Goal: Task Accomplishment & Management: Manage account settings

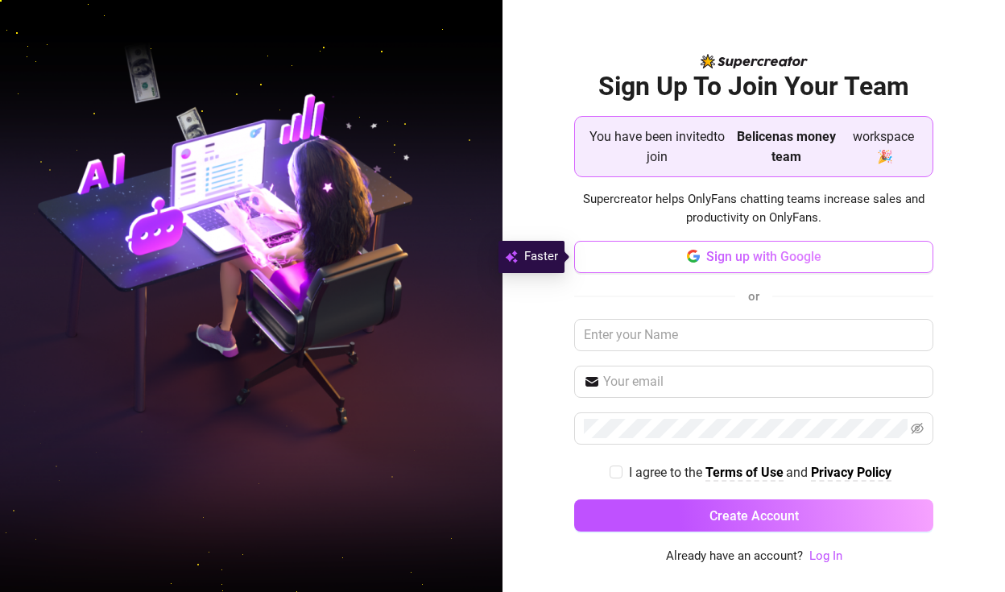
click at [747, 260] on span "Sign up with Google" at bounding box center [763, 256] width 115 height 15
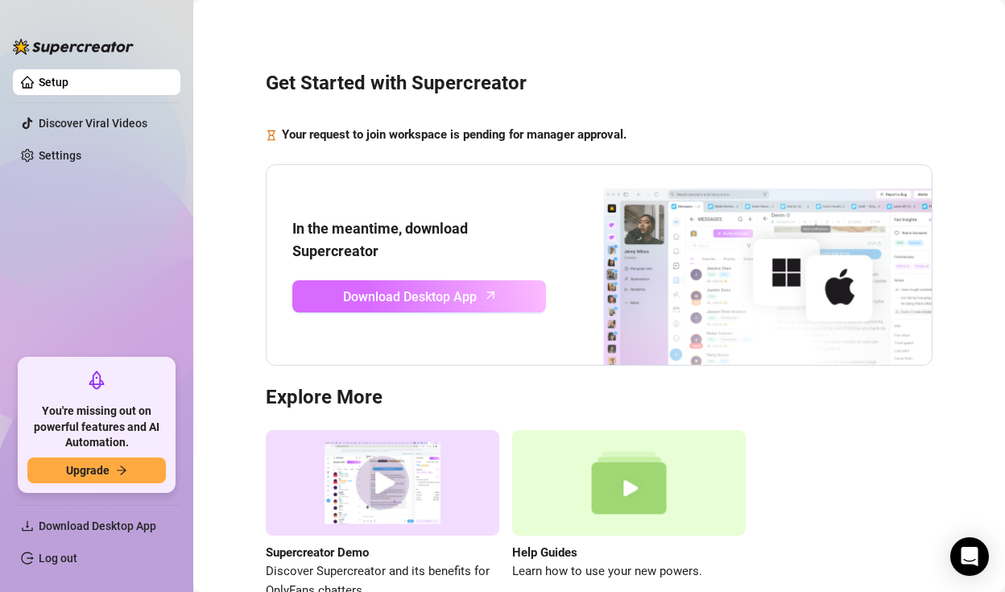
click at [424, 295] on span "Download Desktop App" at bounding box center [410, 297] width 134 height 20
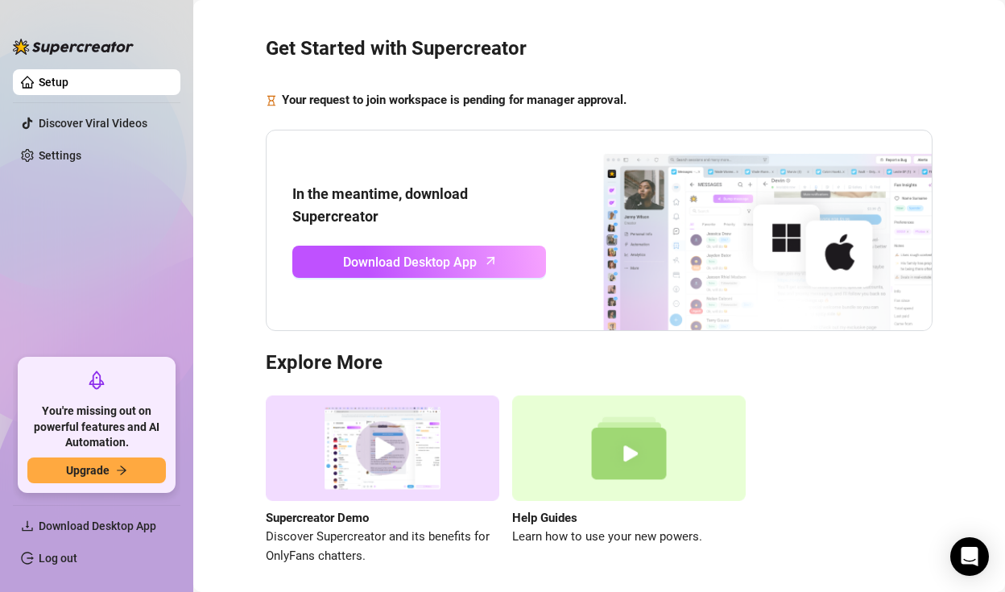
scroll to position [93, 0]
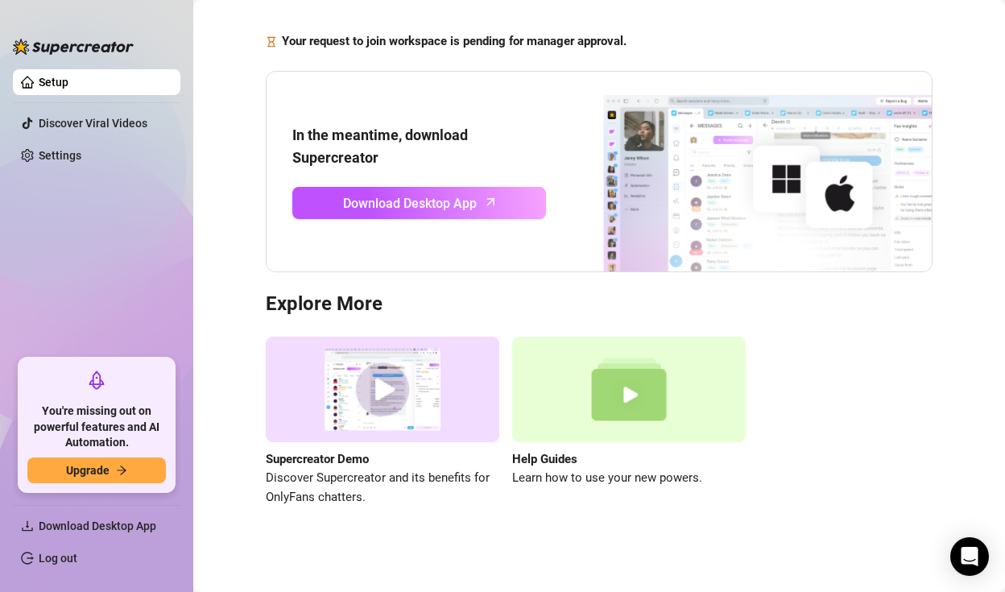
click at [68, 81] on link "Setup" at bounding box center [54, 82] width 30 height 13
click at [64, 153] on link "Settings" at bounding box center [60, 155] width 43 height 13
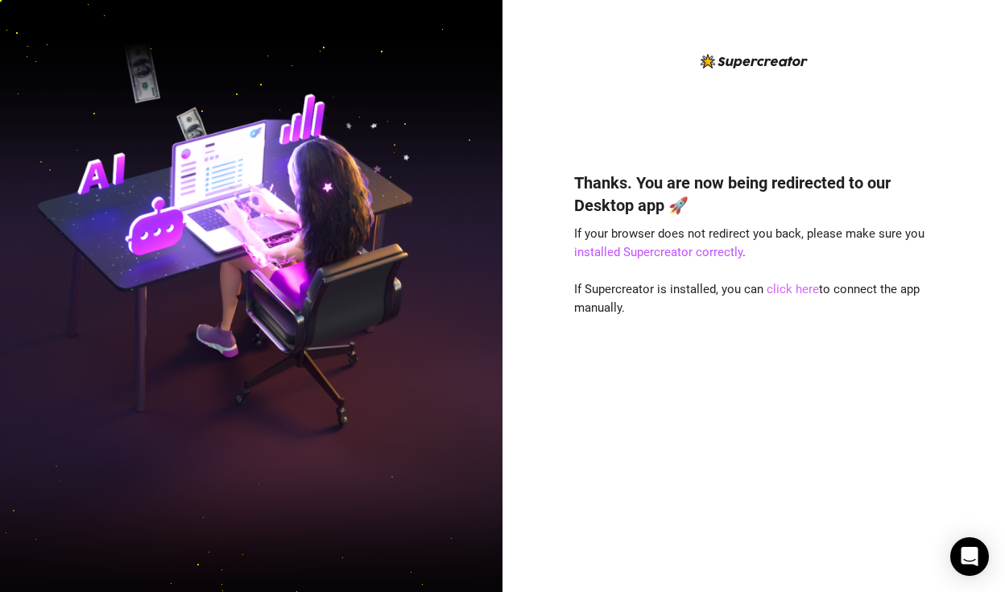
click at [790, 294] on link "click here" at bounding box center [792, 289] width 52 height 14
click at [801, 293] on link "click here" at bounding box center [792, 289] width 52 height 14
click at [776, 293] on link "click here" at bounding box center [792, 289] width 52 height 14
click at [700, 254] on link "installed Supercreator correctly" at bounding box center [658, 252] width 168 height 14
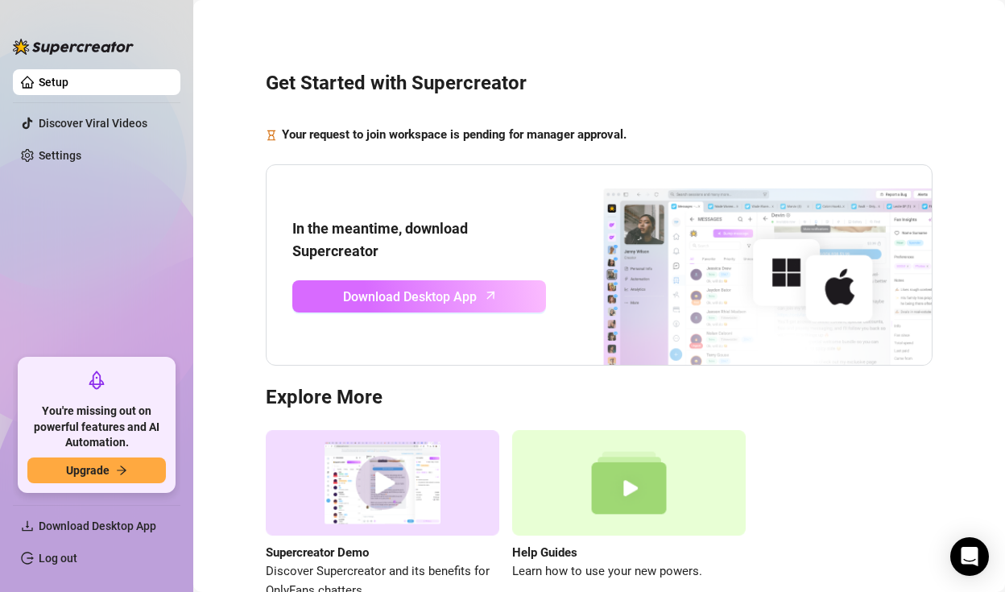
click at [464, 299] on span "Download Desktop App" at bounding box center [410, 297] width 134 height 20
